Goal: Task Accomplishment & Management: Use online tool/utility

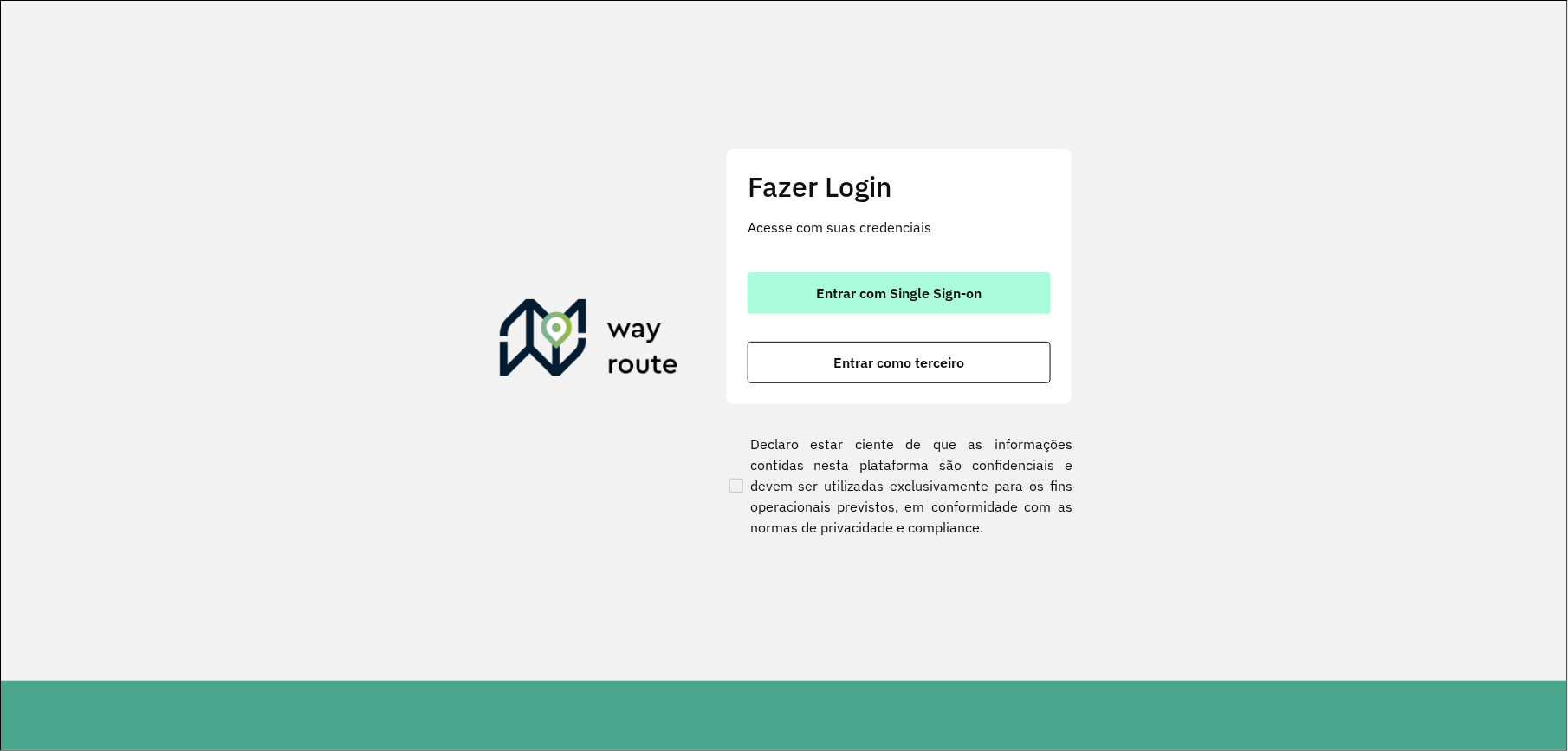
click at [794, 275] on button "Entrar com Single Sign-on" at bounding box center [899, 293] width 303 height 42
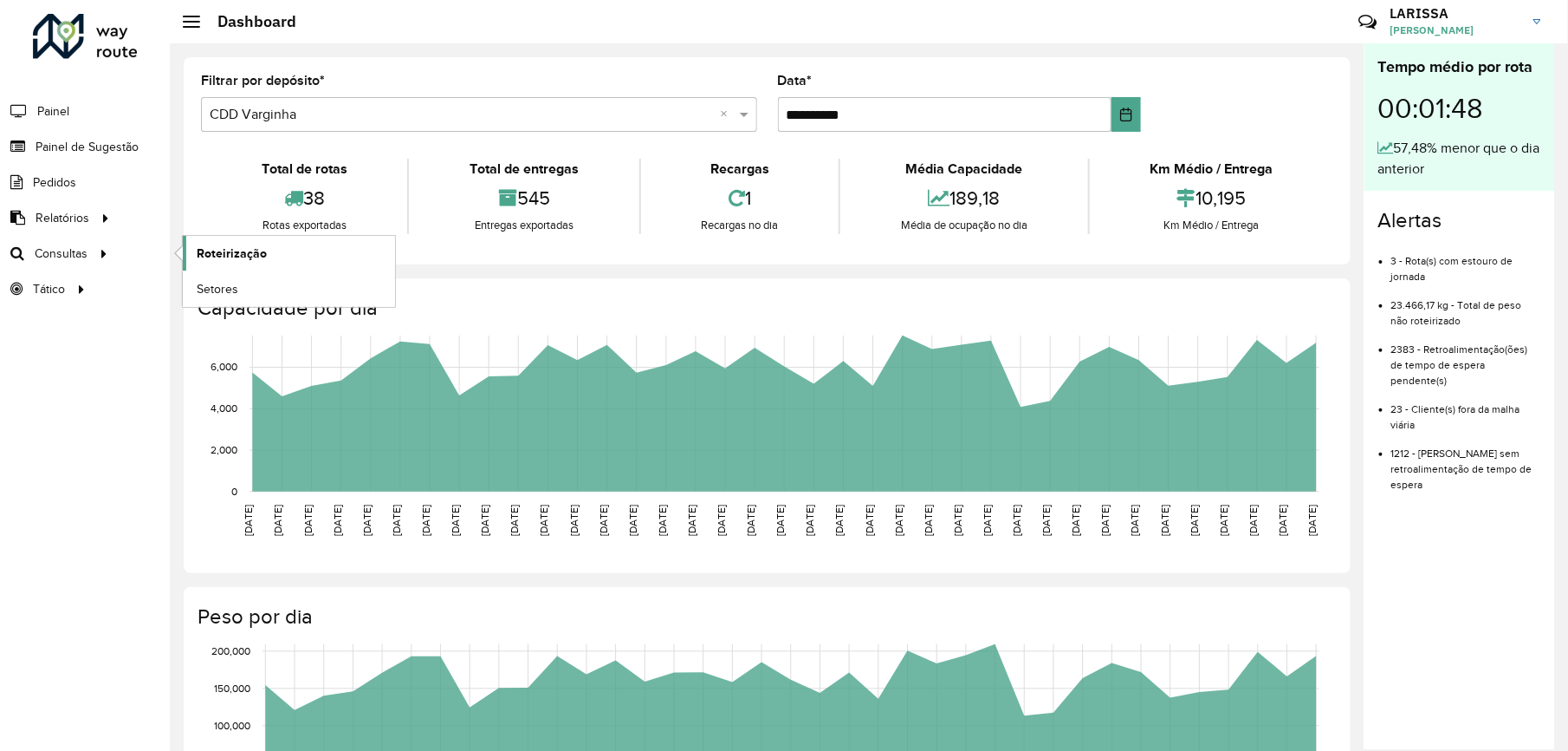
click at [248, 243] on link "Roteirização" at bounding box center [289, 253] width 212 height 35
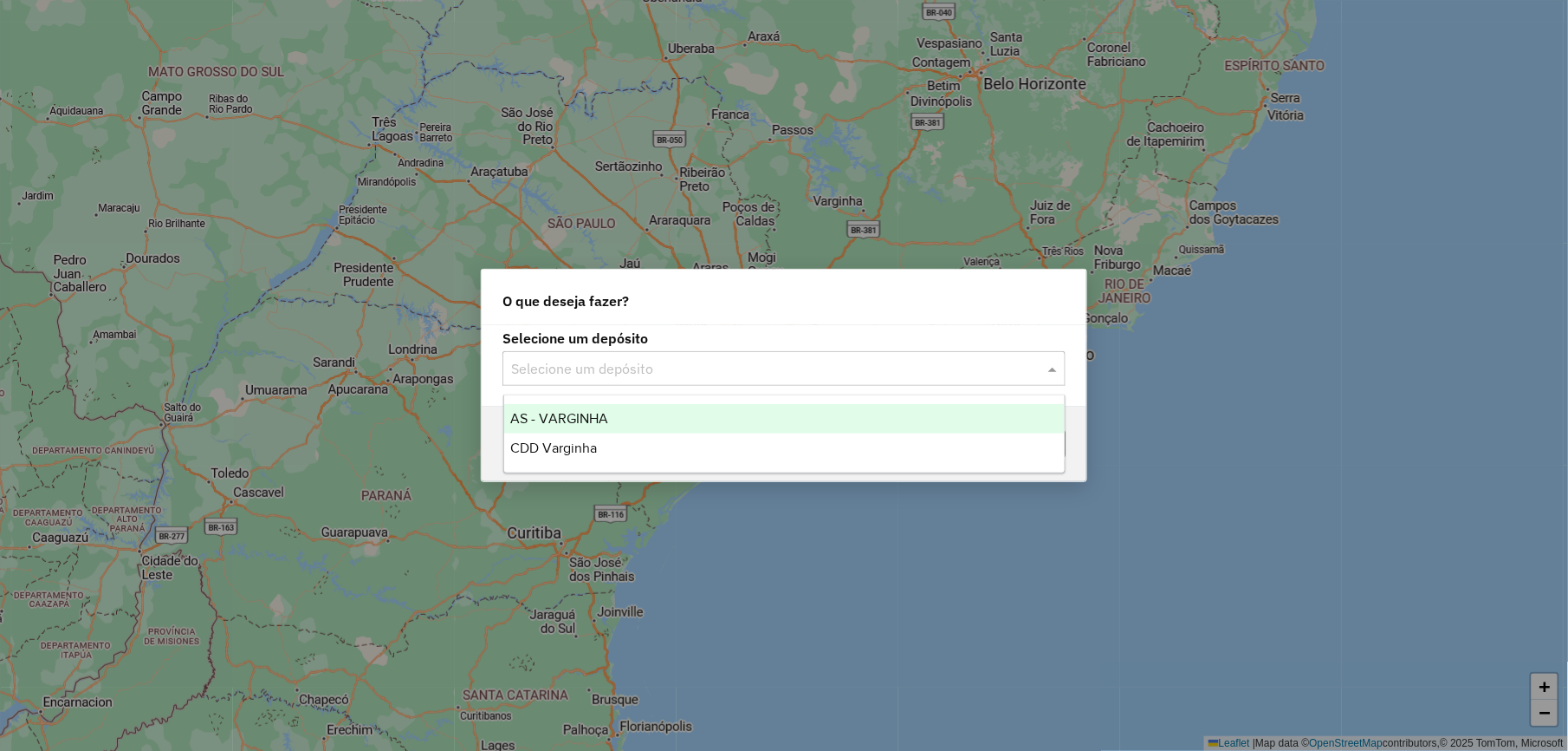
click at [746, 361] on input "text" at bounding box center [766, 369] width 511 height 21
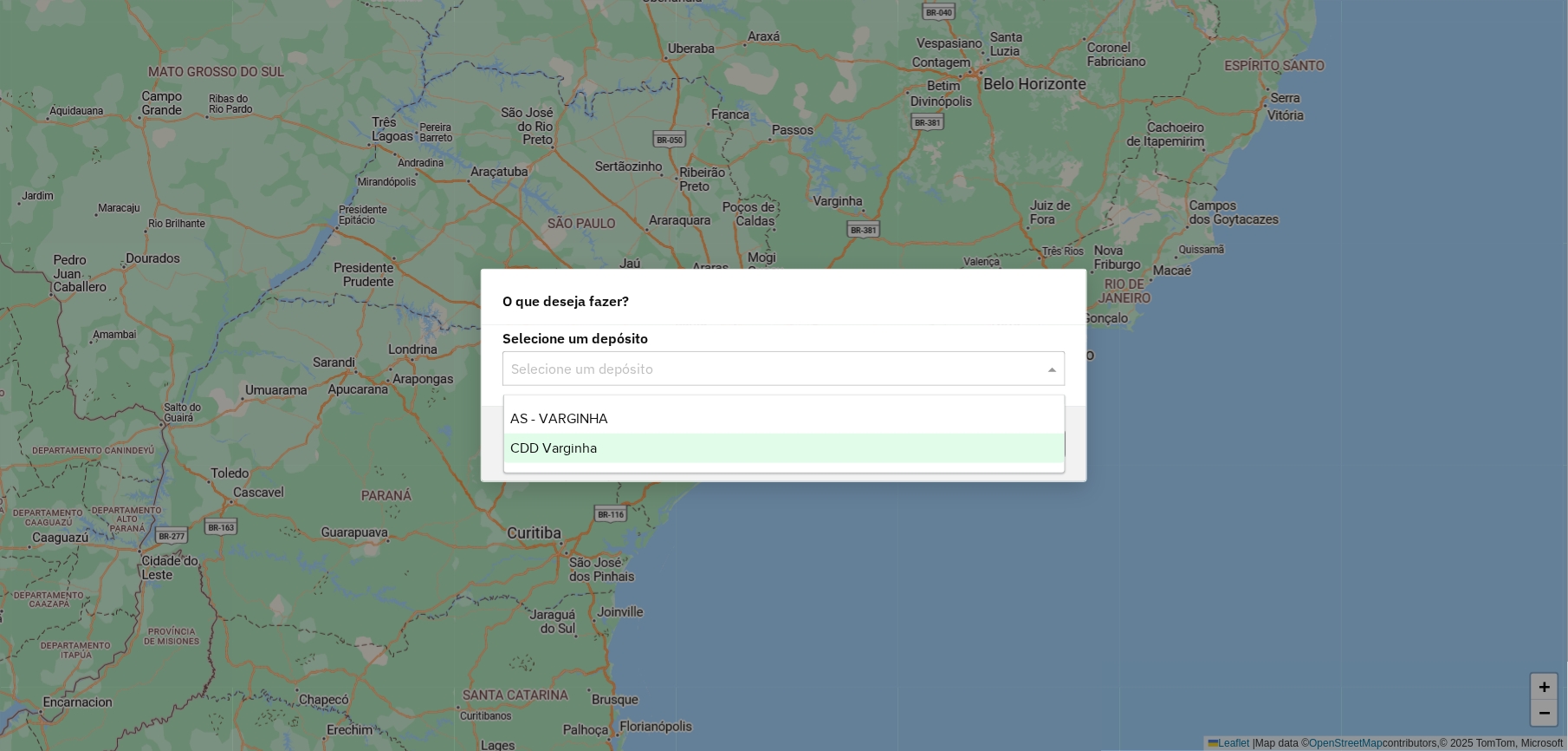
click at [683, 442] on div "CDD Varginha" at bounding box center [784, 448] width 560 height 29
